Goal: Information Seeking & Learning: Understand process/instructions

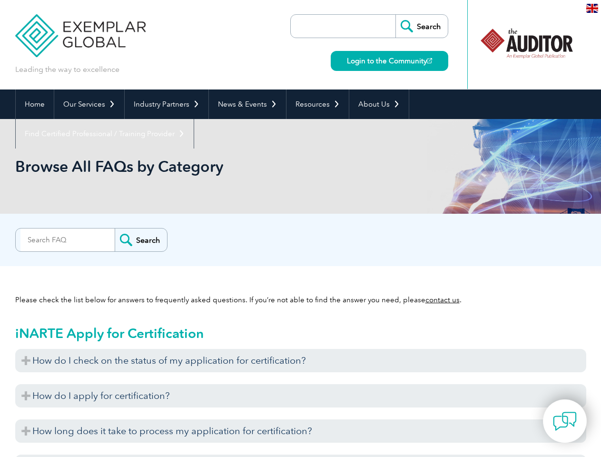
click at [300, 228] on div "Search" at bounding box center [300, 237] width 571 height 19
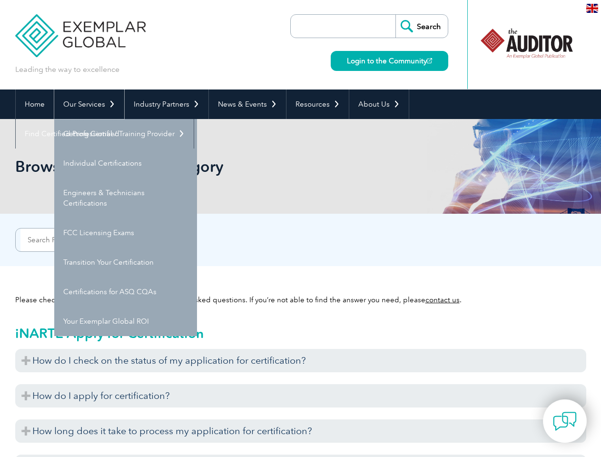
click at [89, 104] on link "Our Services" at bounding box center [89, 104] width 70 height 30
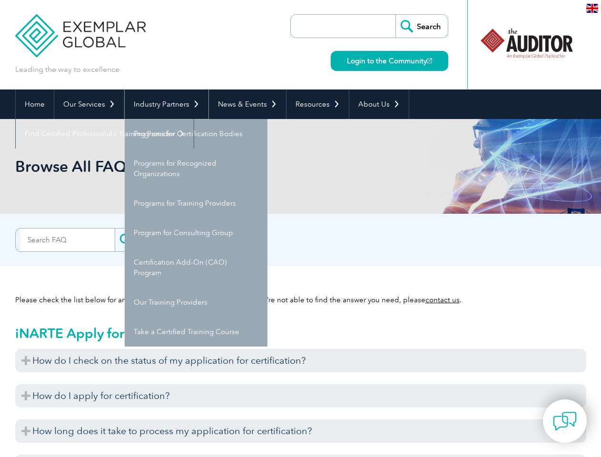
click at [165, 104] on link "Industry Partners" at bounding box center [167, 104] width 84 height 30
click at [245, 104] on link "News & Events" at bounding box center [247, 104] width 77 height 30
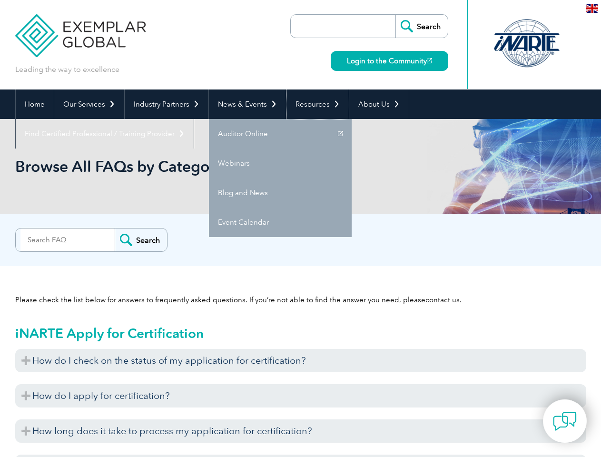
click at [314, 104] on link "Resources" at bounding box center [318, 104] width 62 height 30
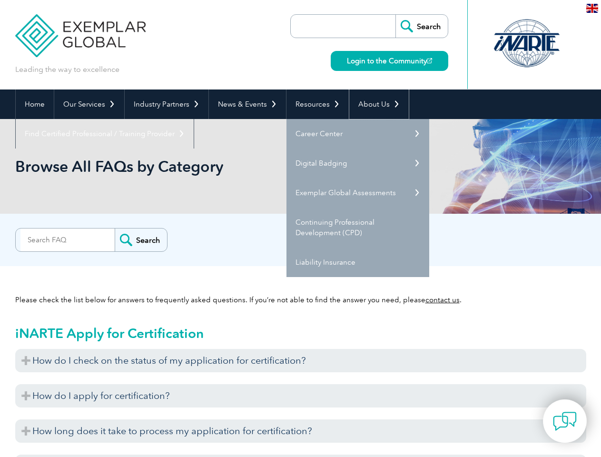
click at [374, 104] on link "About Us" at bounding box center [379, 104] width 60 height 30
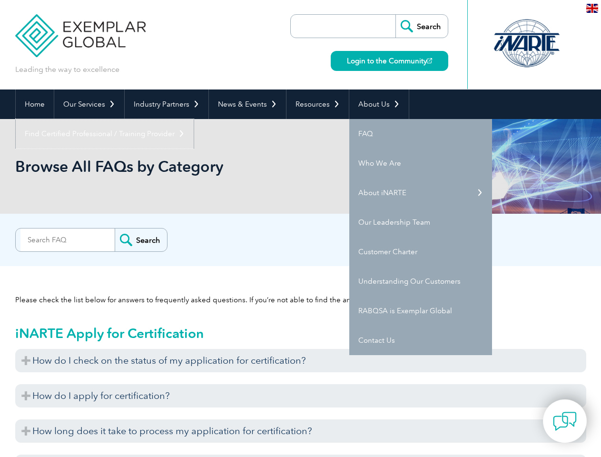
click at [194, 119] on link "Find Certified Professional / Training Provider" at bounding box center [105, 134] width 178 height 30
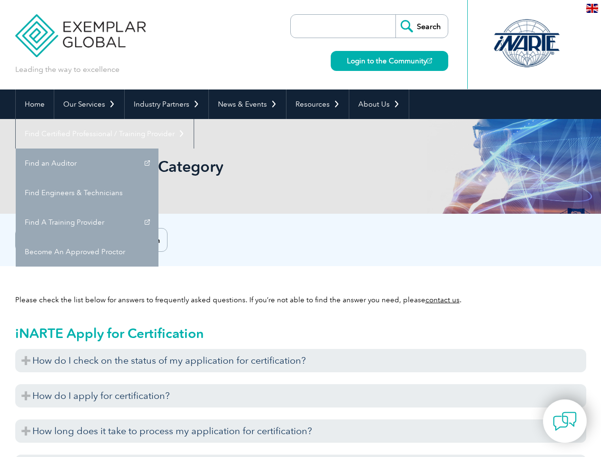
click at [301, 360] on h3 "How do I check on the status of my application for certification?" at bounding box center [300, 360] width 571 height 23
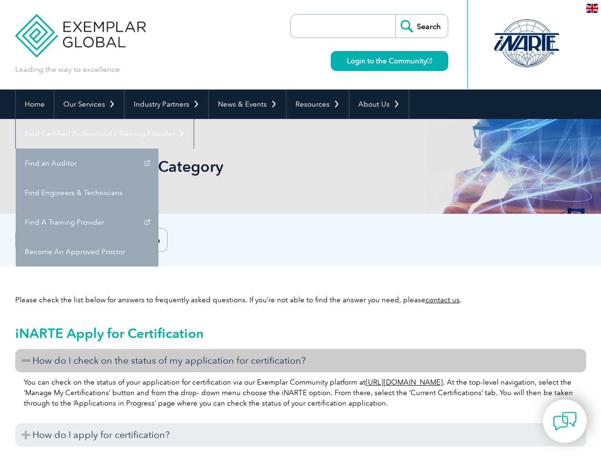
click at [301, 423] on h3 "How do I apply for certification?" at bounding box center [300, 434] width 571 height 23
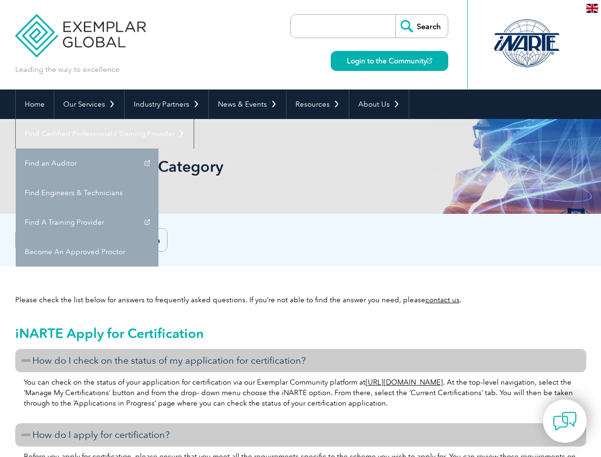
click at [301, 431] on h3 "How do I apply for certification?" at bounding box center [300, 434] width 571 height 23
